Goal: Information Seeking & Learning: Learn about a topic

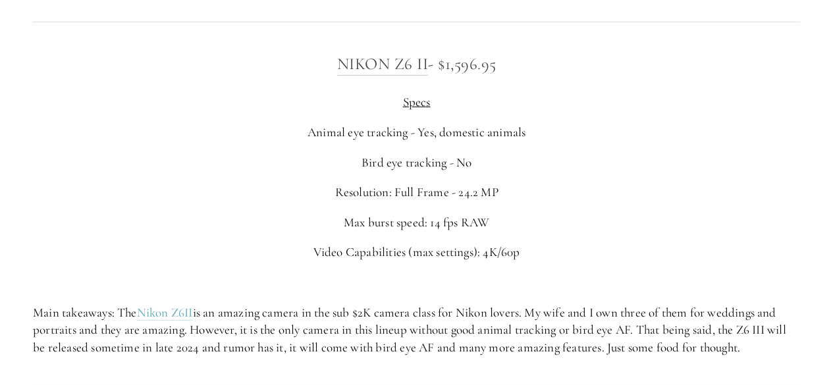
scroll to position [2062, 0]
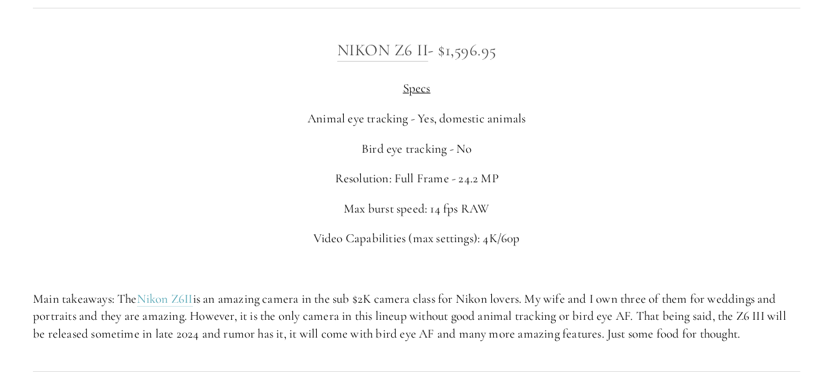
click at [398, 126] on p "Animal eye tracking - Yes, domestic animals" at bounding box center [416, 119] width 767 height 18
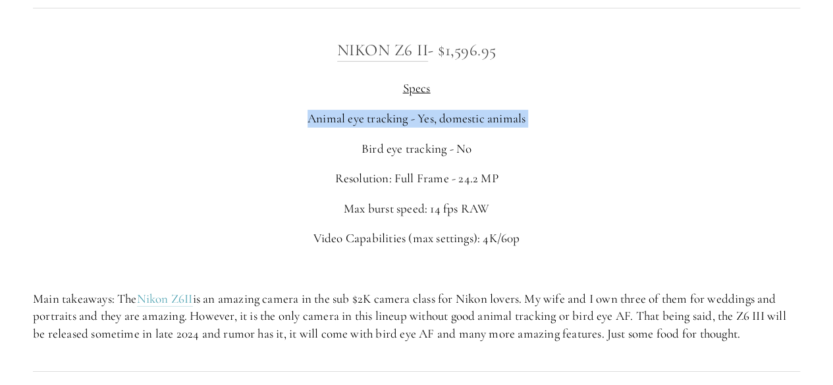
click at [398, 126] on p "Animal eye tracking - Yes, domestic animals" at bounding box center [416, 119] width 767 height 18
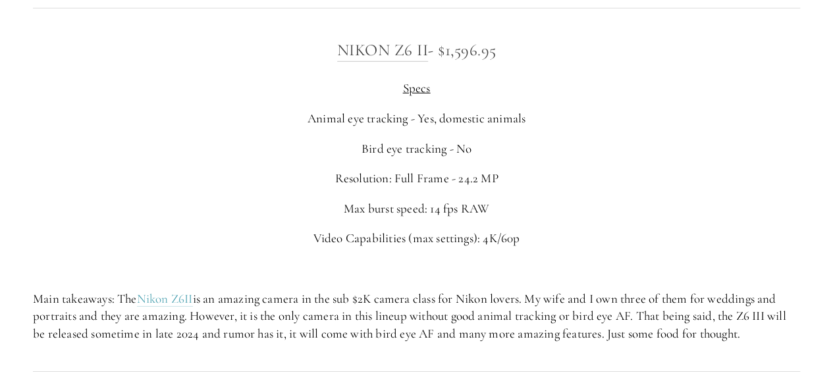
click at [406, 143] on p "Bird eye tracking - No" at bounding box center [416, 149] width 767 height 18
click at [407, 182] on p "Resolution: Full Frame - 24.2 MP" at bounding box center [416, 179] width 767 height 18
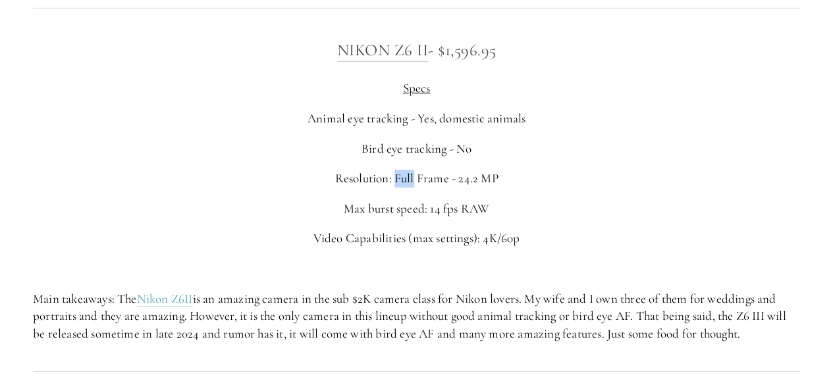
click at [407, 182] on p "Resolution: Full Frame - 24.2 MP" at bounding box center [416, 179] width 767 height 18
click at [407, 202] on p "Max burst speed: 14 fps RAW" at bounding box center [416, 209] width 767 height 18
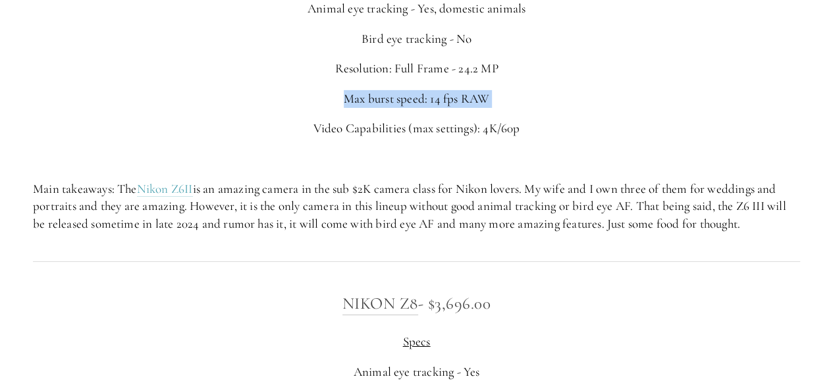
scroll to position [2173, 0]
click at [407, 202] on p "Main takeaways: The Nikon Z6II is an amazing camera in the sub $2K camera class…" at bounding box center [416, 206] width 767 height 53
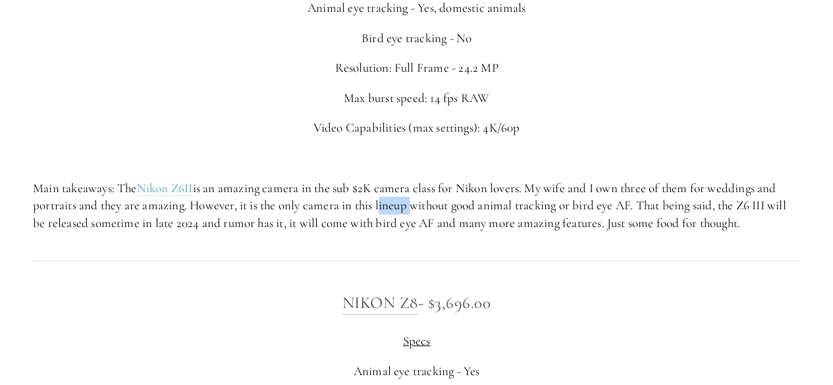
click at [407, 202] on p "Main takeaways: The Nikon Z6II is an amazing camera in the sub $2K camera class…" at bounding box center [416, 206] width 767 height 53
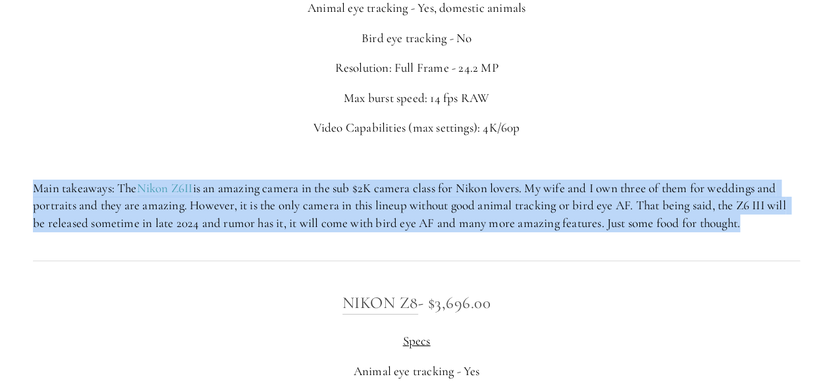
click at [407, 202] on p "Main takeaways: The Nikon Z6II is an amazing camera in the sub $2K camera class…" at bounding box center [416, 206] width 767 height 53
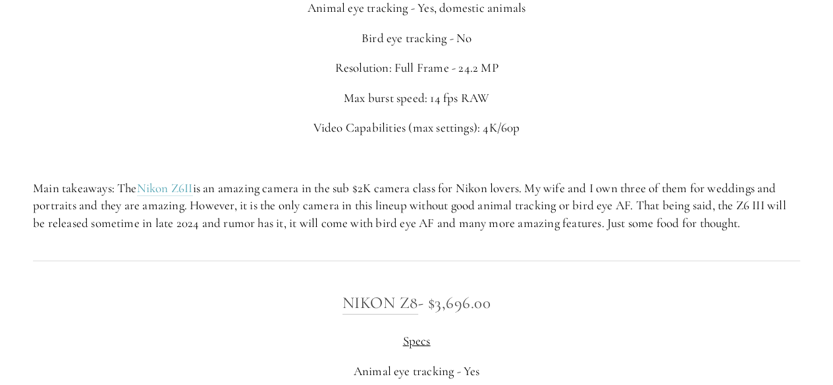
click at [400, 182] on p "Main takeaways: The Nikon Z6II is an amazing camera in the sub $2K camera class…" at bounding box center [416, 206] width 767 height 53
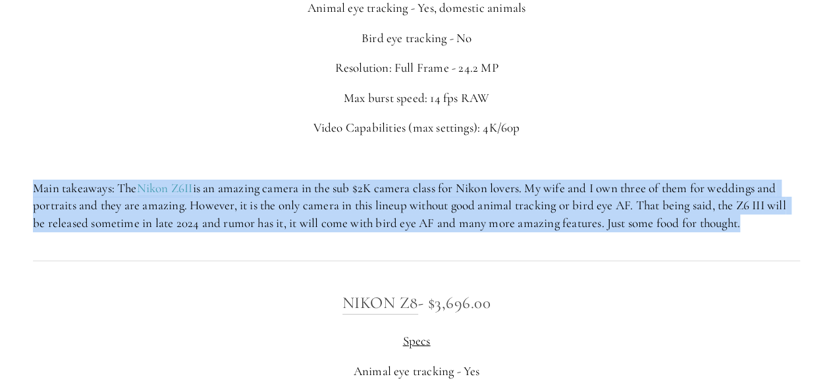
click at [400, 182] on p "Main takeaways: The Nikon Z6II is an amazing camera in the sub $2K camera class…" at bounding box center [416, 206] width 767 height 53
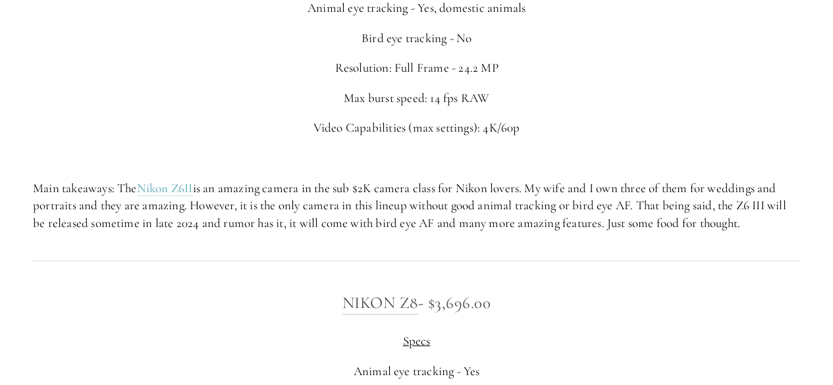
click at [406, 199] on p "Main takeaways: The Nikon Z6II is an amazing camera in the sub $2K camera class…" at bounding box center [416, 206] width 767 height 53
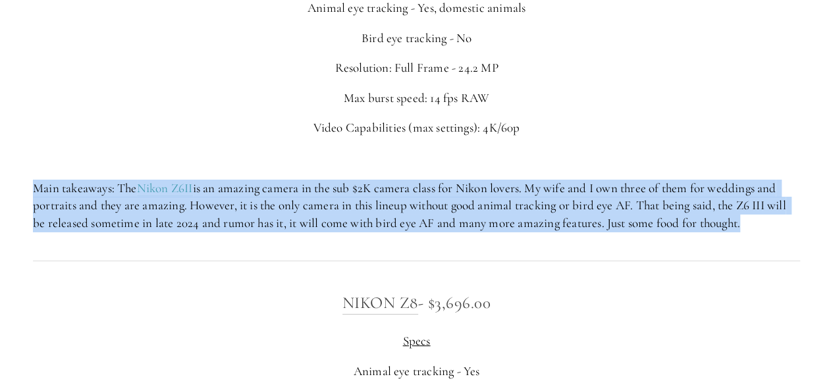
click at [406, 199] on p "Main takeaways: The Nikon Z6II is an amazing camera in the sub $2K camera class…" at bounding box center [416, 206] width 767 height 53
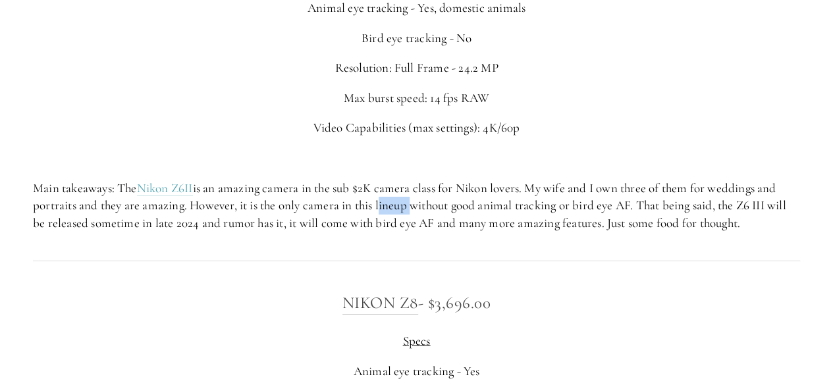
click at [406, 199] on p "Main takeaways: The Nikon Z6II is an amazing camera in the sub $2K camera class…" at bounding box center [416, 206] width 767 height 53
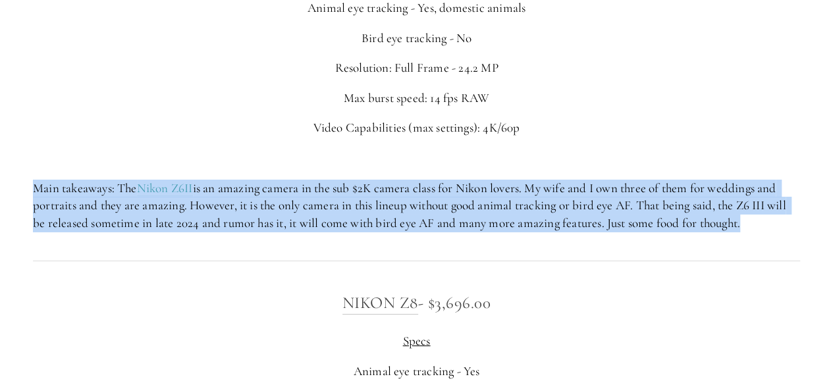
click at [406, 199] on p "Main takeaways: The Nikon Z6II is an amazing camera in the sub $2K camera class…" at bounding box center [416, 206] width 767 height 53
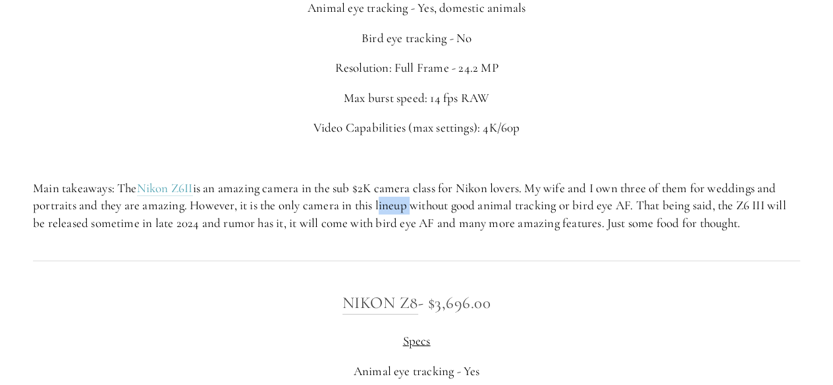
click at [406, 199] on p "Main takeaways: The Nikon Z6II is an amazing camera in the sub $2K camera class…" at bounding box center [416, 206] width 767 height 53
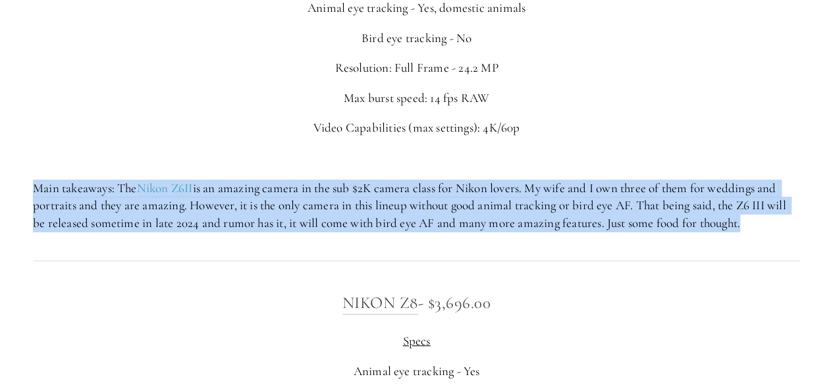
click at [406, 199] on p "Main takeaways: The Nikon Z6II is an amazing camera in the sub $2K camera class…" at bounding box center [416, 206] width 767 height 53
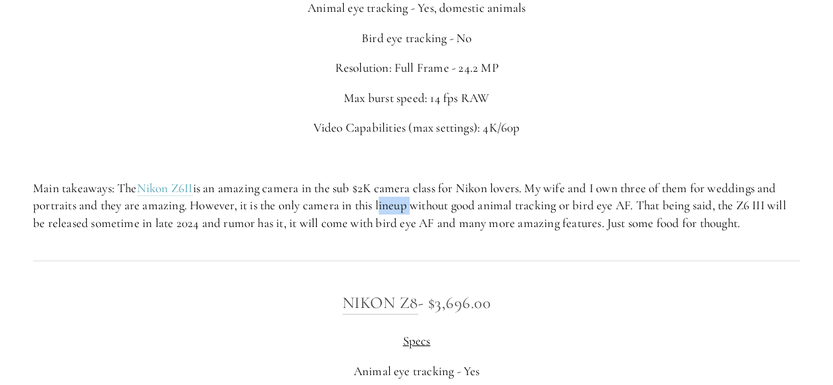
click at [406, 199] on p "Main takeaways: The Nikon Z6II is an amazing camera in the sub $2K camera class…" at bounding box center [416, 206] width 767 height 53
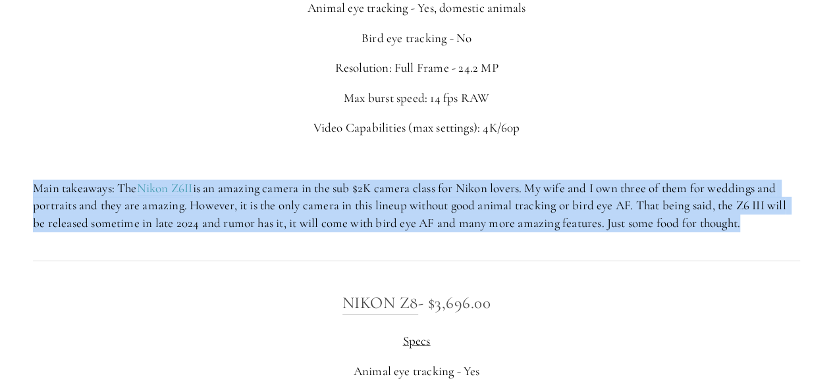
click at [406, 199] on p "Main takeaways: The Nikon Z6II is an amazing camera in the sub $2K camera class…" at bounding box center [416, 206] width 767 height 53
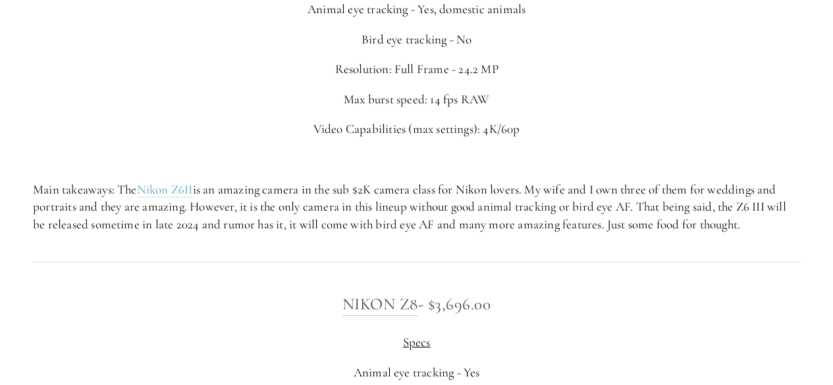
scroll to position [2171, 0]
click at [406, 199] on p "Main takeaways: The Nikon Z6II is an amazing camera in the sub $2K camera class…" at bounding box center [416, 208] width 767 height 53
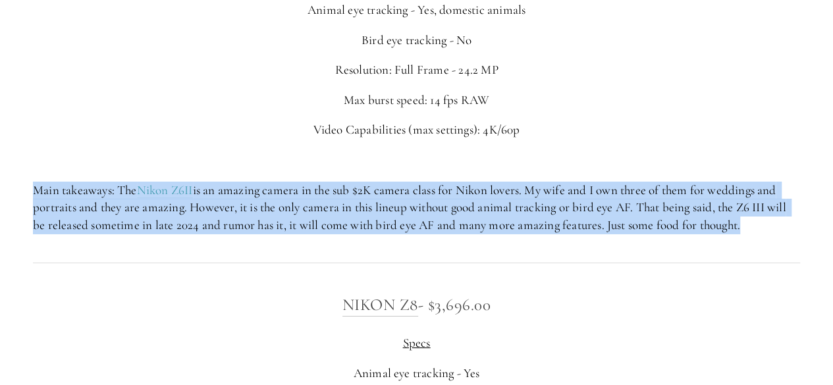
click at [406, 199] on p "Main takeaways: The Nikon Z6II is an amazing camera in the sub $2K camera class…" at bounding box center [416, 208] width 767 height 53
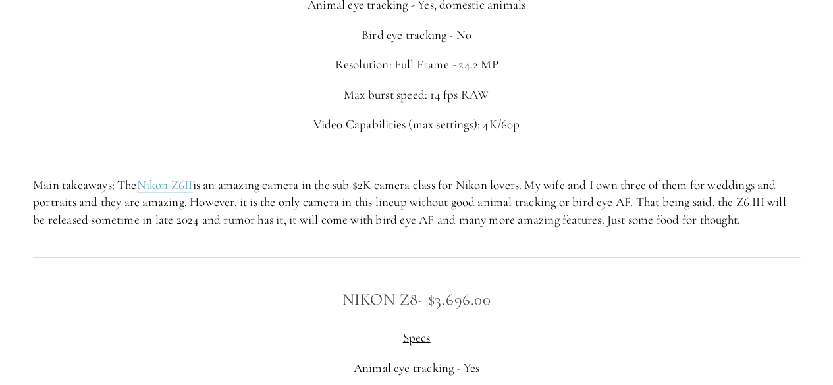
scroll to position [2177, 0]
click at [406, 199] on p "Main takeaways: The Nikon Z6II is an amazing camera in the sub $2K camera class…" at bounding box center [416, 202] width 767 height 53
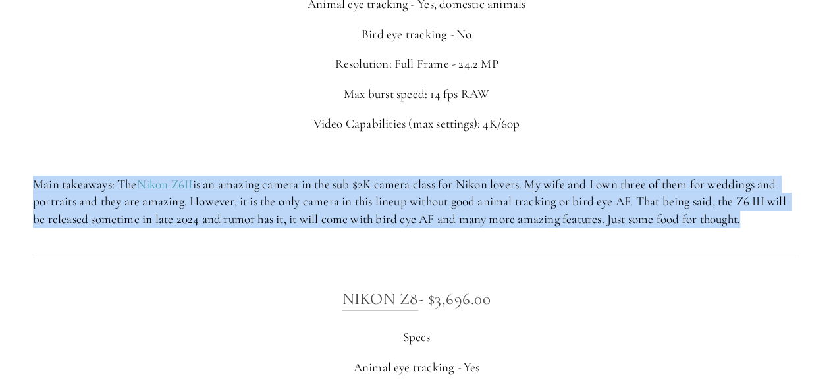
click at [406, 199] on p "Main takeaways: The Nikon Z6II is an amazing camera in the sub $2K camera class…" at bounding box center [416, 202] width 767 height 53
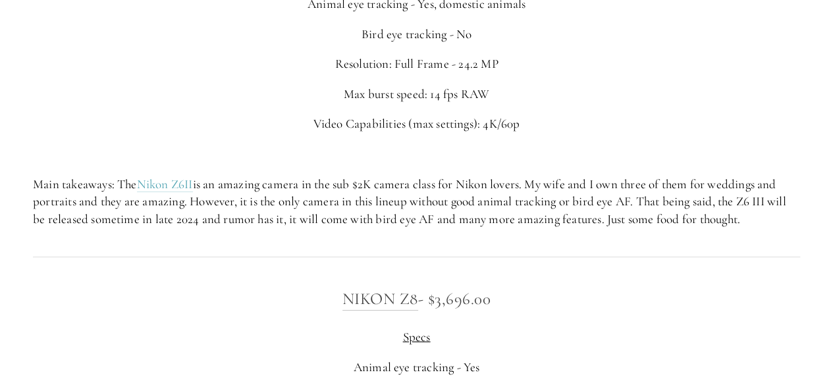
click at [338, 201] on p "Main takeaways: The Nikon Z6II is an amazing camera in the sub $2K camera class…" at bounding box center [416, 202] width 767 height 53
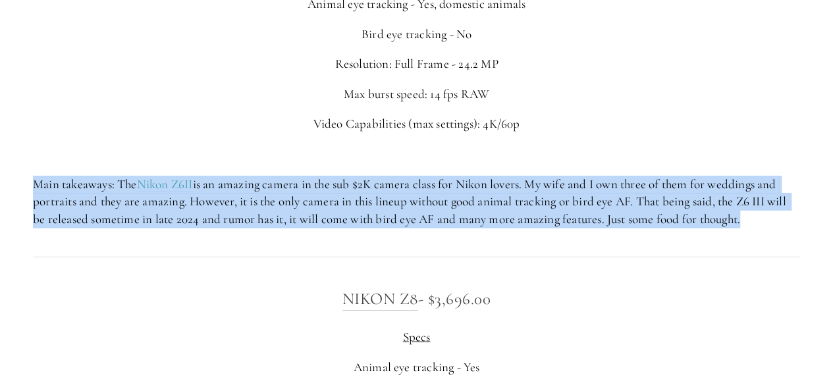
click at [338, 201] on p "Main takeaways: The Nikon Z6II is an amazing camera in the sub $2K camera class…" at bounding box center [416, 202] width 767 height 53
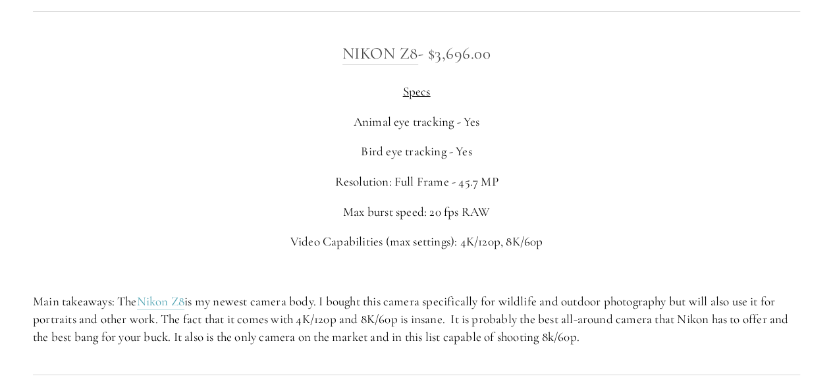
scroll to position [2423, 0]
click at [405, 184] on p "Resolution: Full Frame - 45.7 MP" at bounding box center [416, 182] width 767 height 18
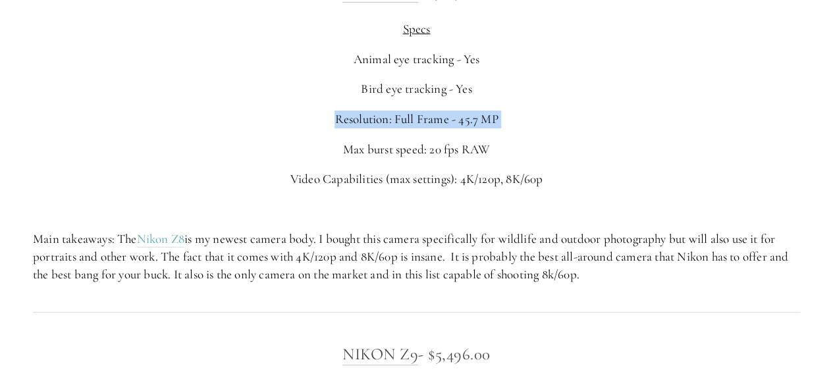
scroll to position [2498, 0]
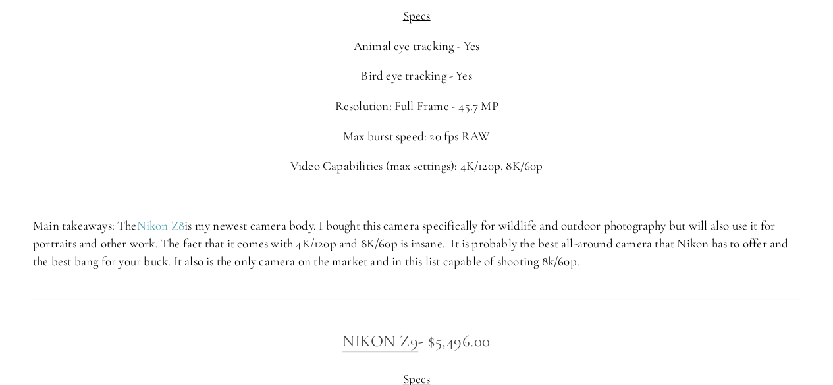
click at [394, 242] on p "Main takeaways: The Nikon Z8 is my newest camera body. I bought this camera spe…" at bounding box center [416, 243] width 767 height 53
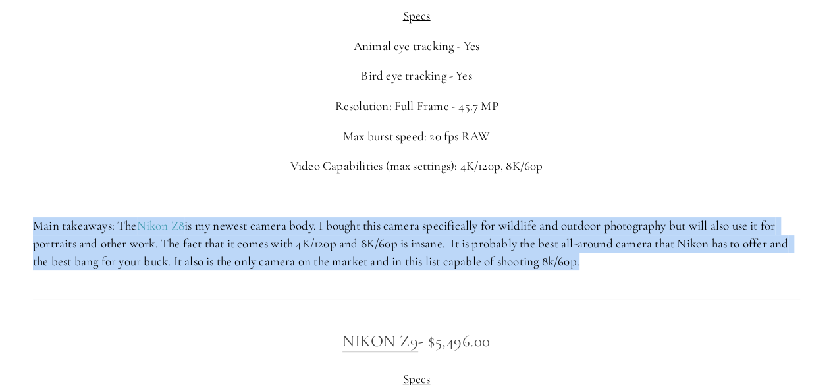
click at [394, 242] on p "Main takeaways: The Nikon Z8 is my newest camera body. I bought this camera spe…" at bounding box center [416, 243] width 767 height 53
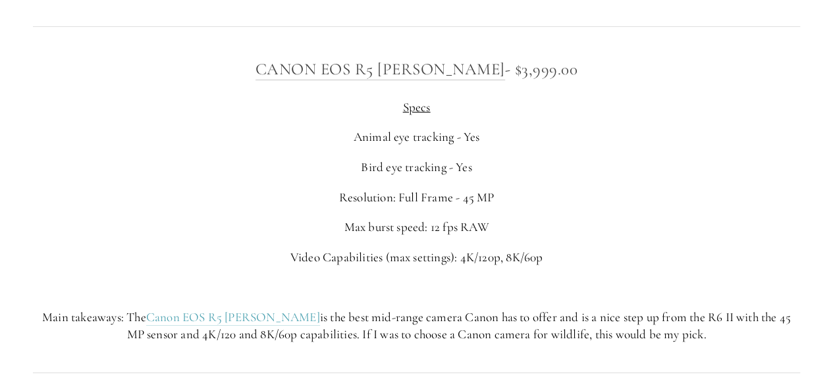
scroll to position [4524, 0]
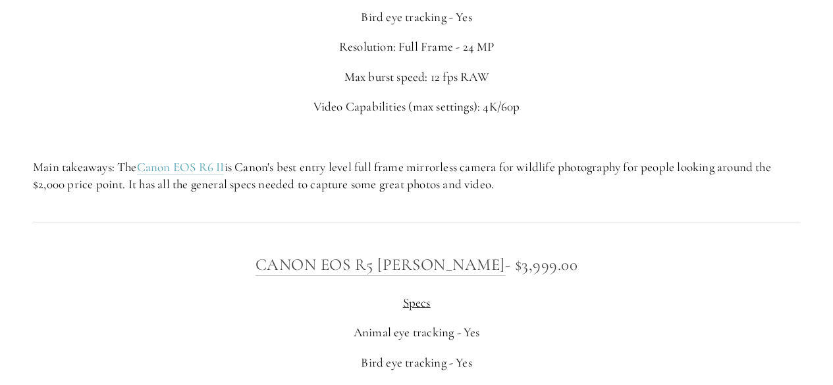
click at [443, 169] on p "Main takeaways: The Canon EOS R6 II is Canon's best entry level full frame mirr…" at bounding box center [416, 176] width 767 height 35
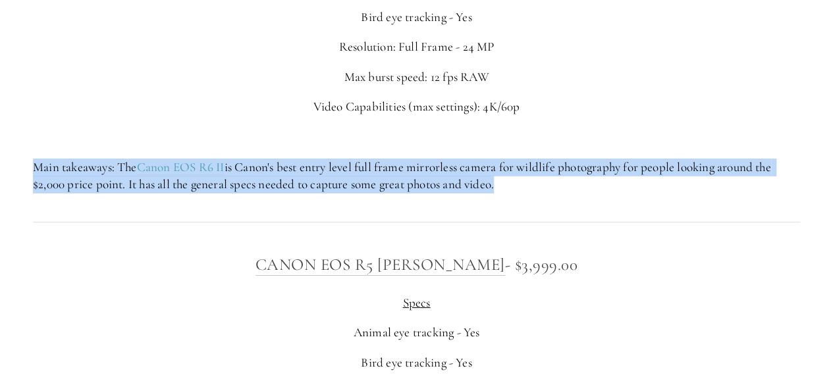
click at [443, 169] on p "Main takeaways: The Canon EOS R6 II is Canon's best entry level full frame mirr…" at bounding box center [416, 176] width 767 height 35
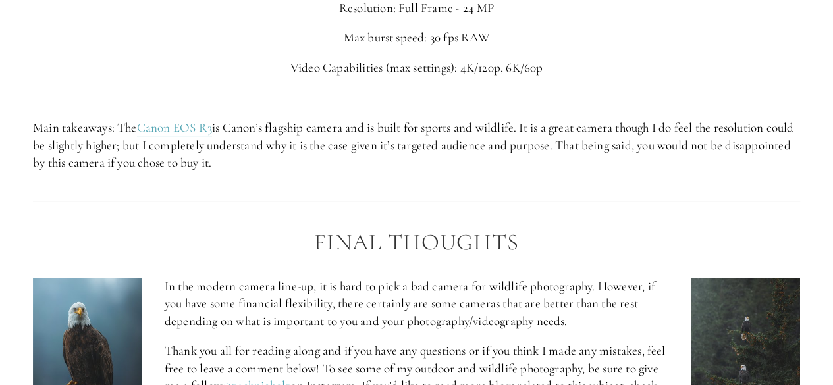
scroll to position [5431, 0]
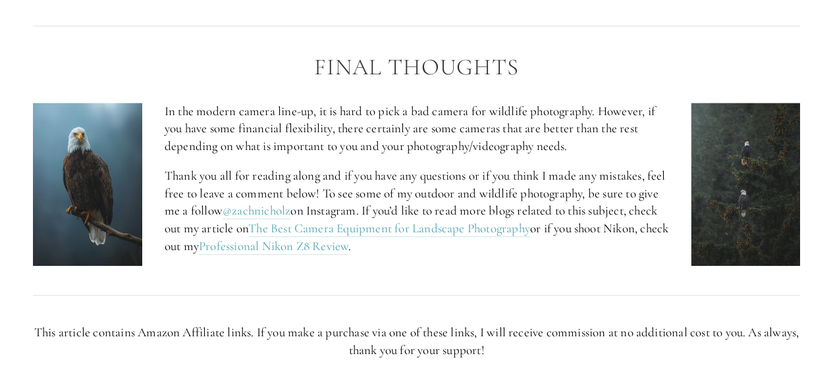
click at [415, 103] on p "In the modern camera line-up, it is hard to pick a bad camera for wildlife phot…" at bounding box center [417, 129] width 504 height 53
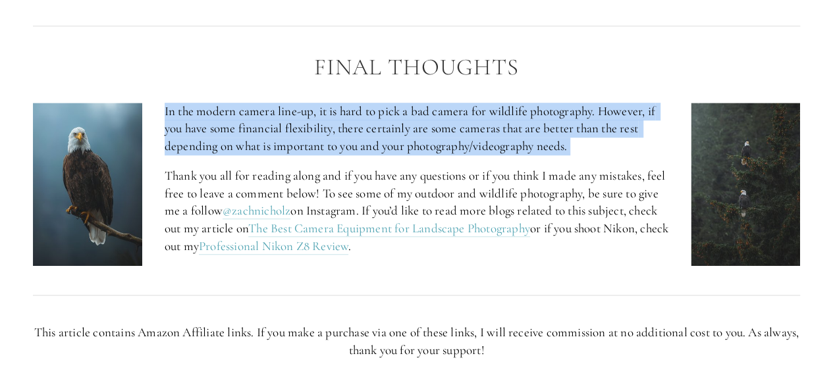
click at [415, 103] on p "In the modern camera line-up, it is hard to pick a bad camera for wildlife phot…" at bounding box center [417, 129] width 504 height 53
click at [406, 134] on p "In the modern camera line-up, it is hard to pick a bad camera for wildlife phot…" at bounding box center [417, 129] width 504 height 53
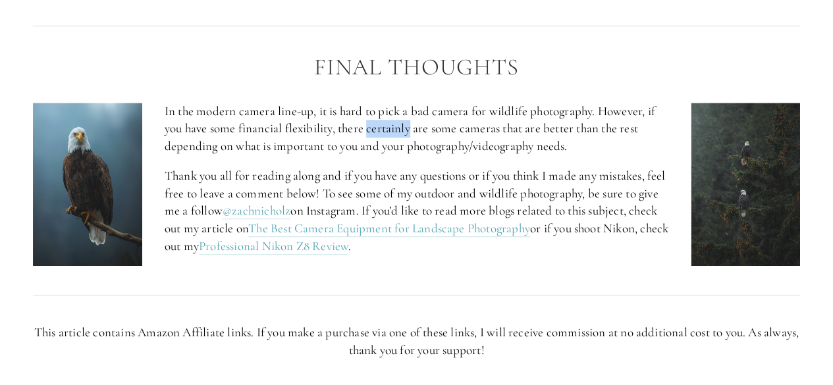
click at [406, 134] on p "In the modern camera line-up, it is hard to pick a bad camera for wildlife phot…" at bounding box center [417, 129] width 504 height 53
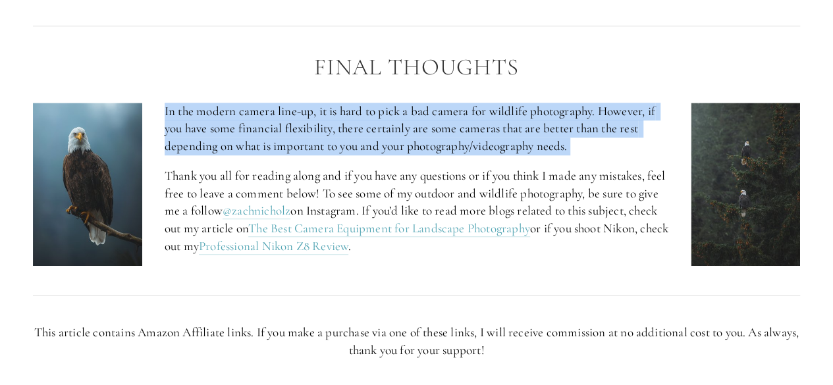
click at [406, 134] on p "In the modern camera line-up, it is hard to pick a bad camera for wildlife phot…" at bounding box center [417, 129] width 504 height 53
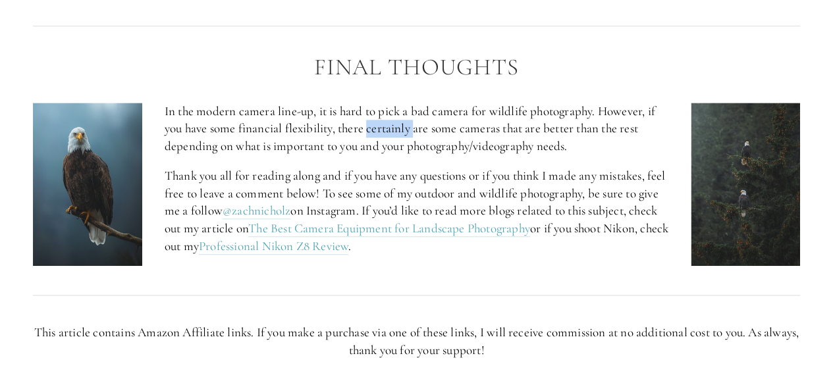
click at [406, 134] on p "In the modern camera line-up, it is hard to pick a bad camera for wildlife phot…" at bounding box center [417, 129] width 504 height 53
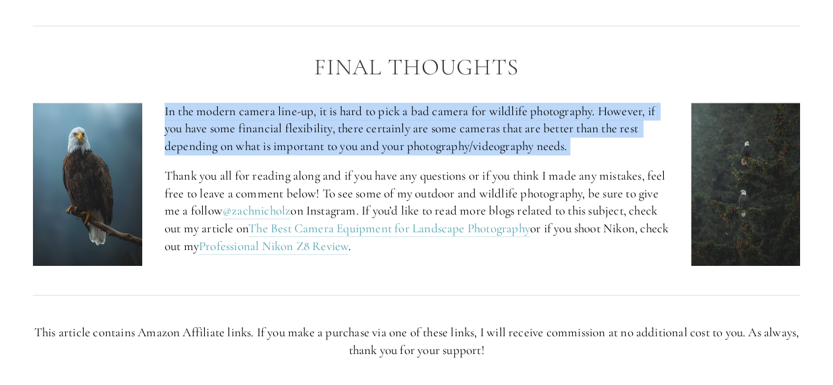
click at [406, 134] on p "In the modern camera line-up, it is hard to pick a bad camera for wildlife phot…" at bounding box center [417, 129] width 504 height 53
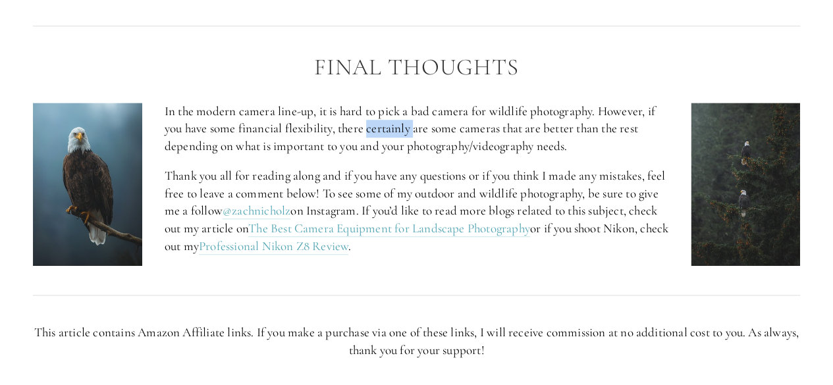
click at [406, 134] on p "In the modern camera line-up, it is hard to pick a bad camera for wildlife phot…" at bounding box center [417, 129] width 504 height 53
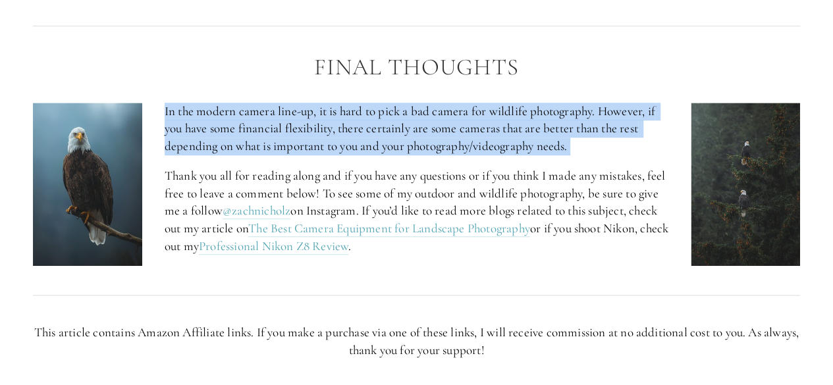
click at [406, 134] on p "In the modern camera line-up, it is hard to pick a bad camera for wildlife phot…" at bounding box center [417, 129] width 504 height 53
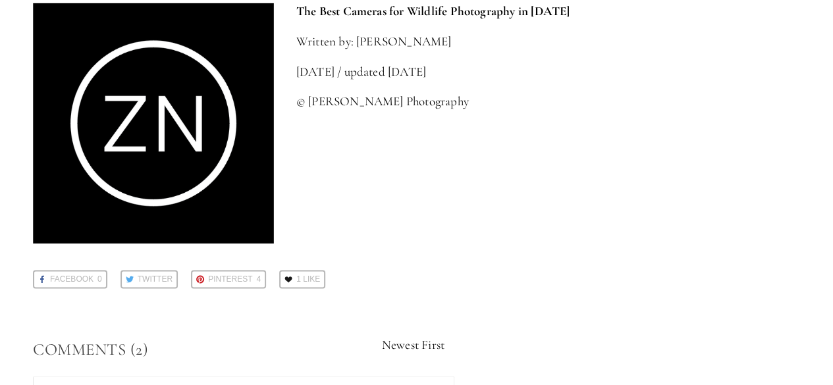
scroll to position [5961, 0]
